Goal: Task Accomplishment & Management: Manage account settings

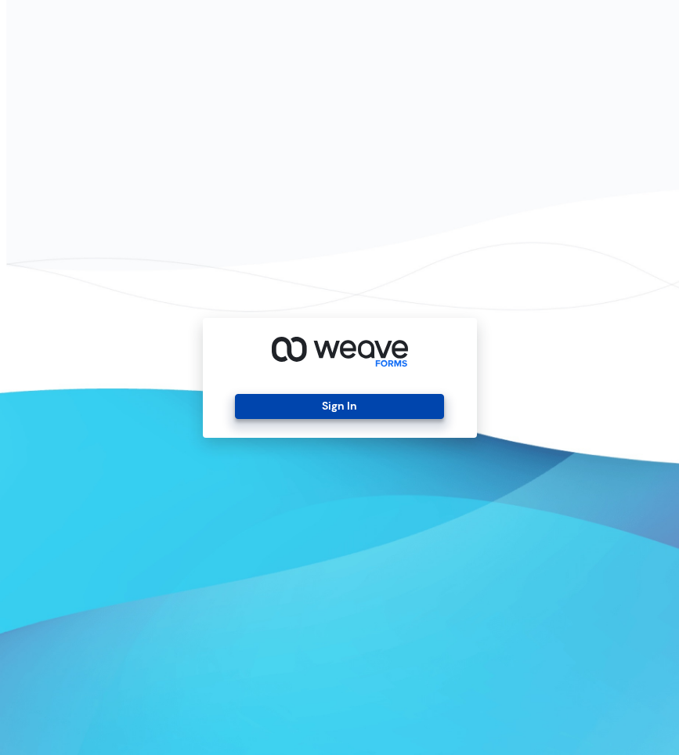
click at [378, 408] on button "Sign In" at bounding box center [339, 406] width 209 height 25
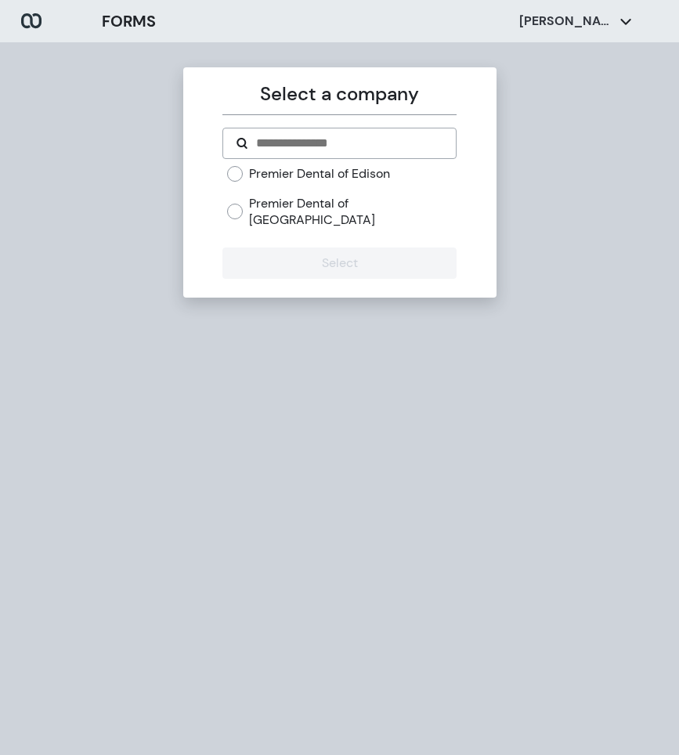
click at [362, 169] on label "Premier Dental of Edison" at bounding box center [319, 173] width 141 height 17
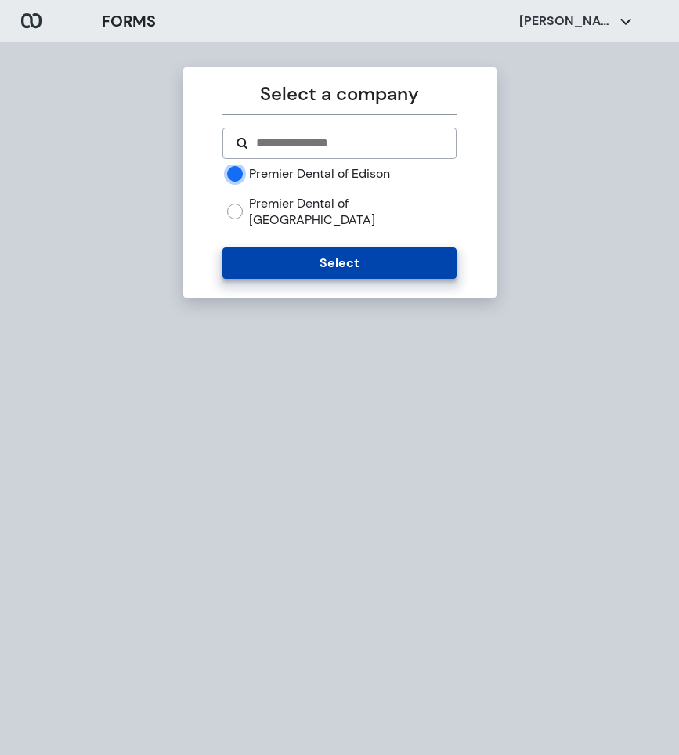
click at [354, 248] on button "Select" at bounding box center [340, 263] width 234 height 31
